Goal: Task Accomplishment & Management: Complete application form

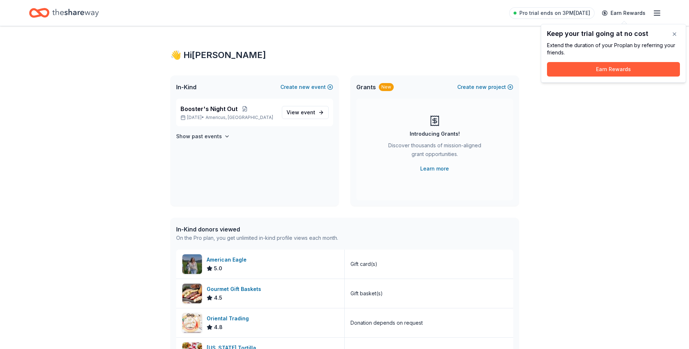
click at [599, 112] on div "👋 Hi Shawnna In-Kind Create new event Booster's Night Out Oct 04, 2025 • Americ…" at bounding box center [344, 279] width 689 height 507
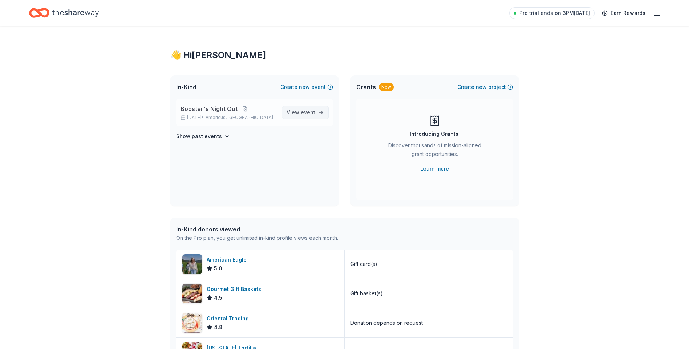
click at [309, 114] on span "event" at bounding box center [308, 112] width 15 height 6
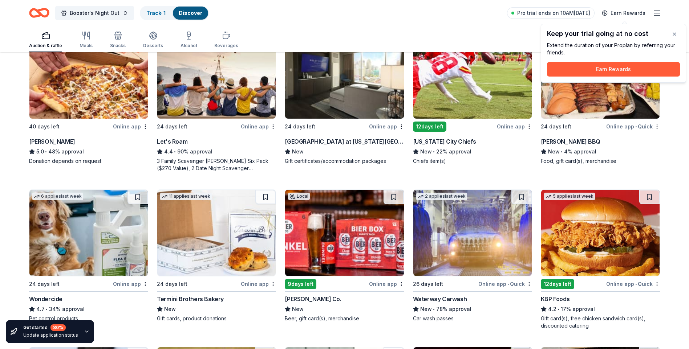
scroll to position [254, 0]
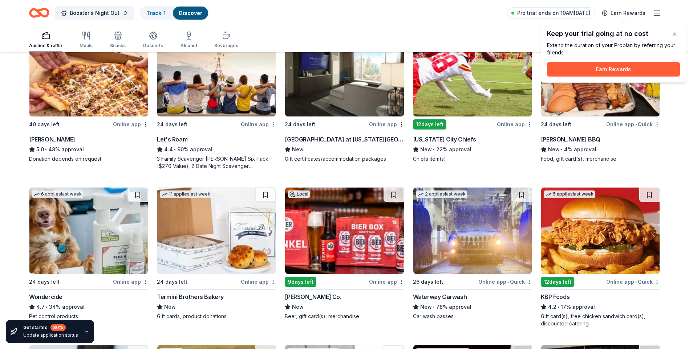
click at [567, 138] on div "[PERSON_NAME] BBQ" at bounding box center [570, 139] width 60 height 9
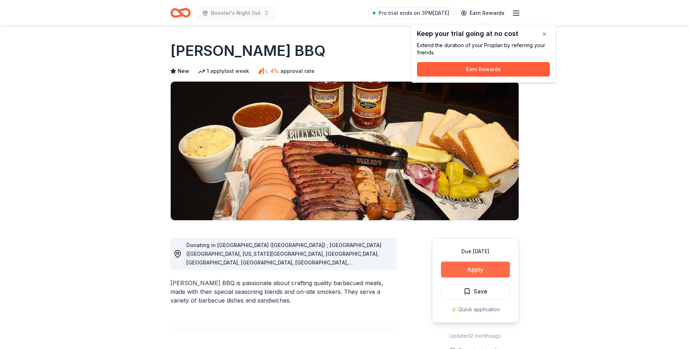
click at [501, 269] on button "Apply" at bounding box center [475, 270] width 69 height 16
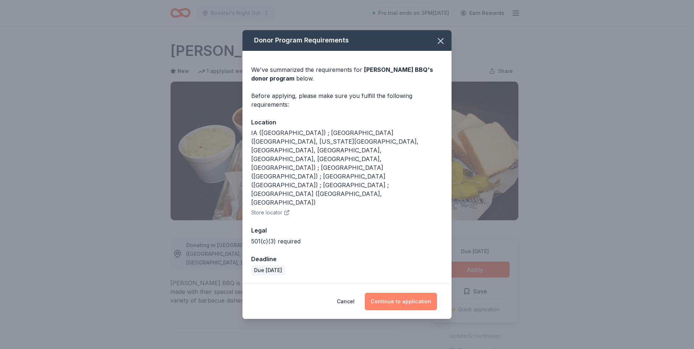
click at [424, 293] on button "Continue to application" at bounding box center [401, 301] width 72 height 17
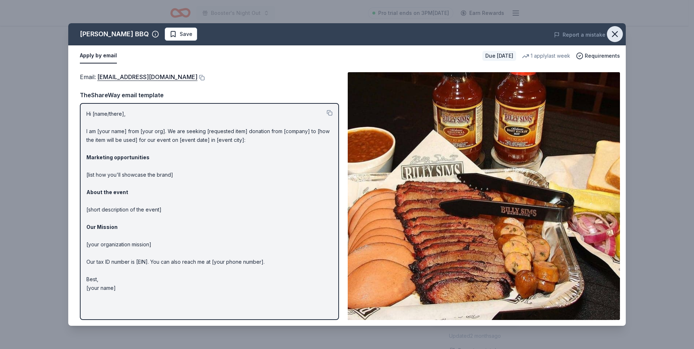
click at [613, 33] on icon "button" at bounding box center [615, 34] width 10 height 10
